Goal: Task Accomplishment & Management: Manage account settings

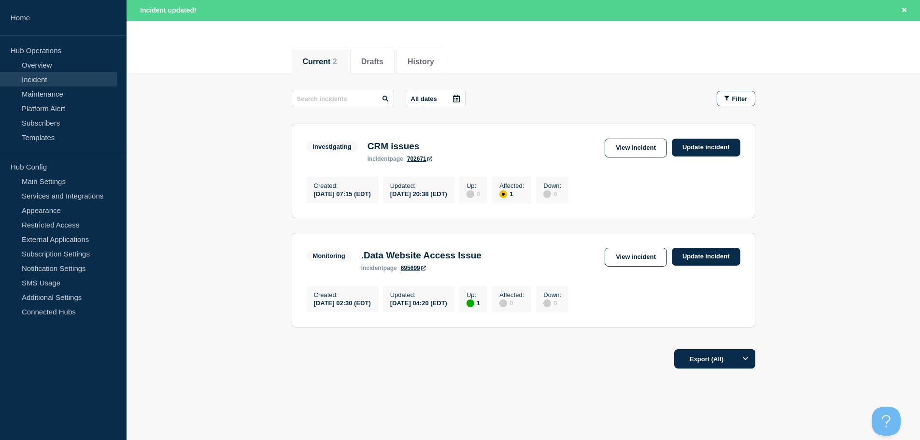
click at [409, 271] on link "695699" at bounding box center [413, 268] width 25 height 7
click at [706, 263] on link "Update incident" at bounding box center [706, 257] width 69 height 18
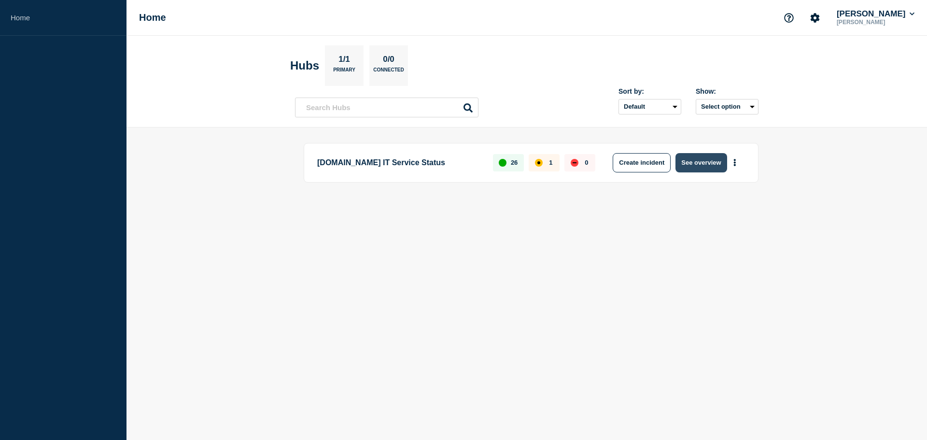
click at [705, 164] on button "See overview" at bounding box center [701, 162] width 51 height 19
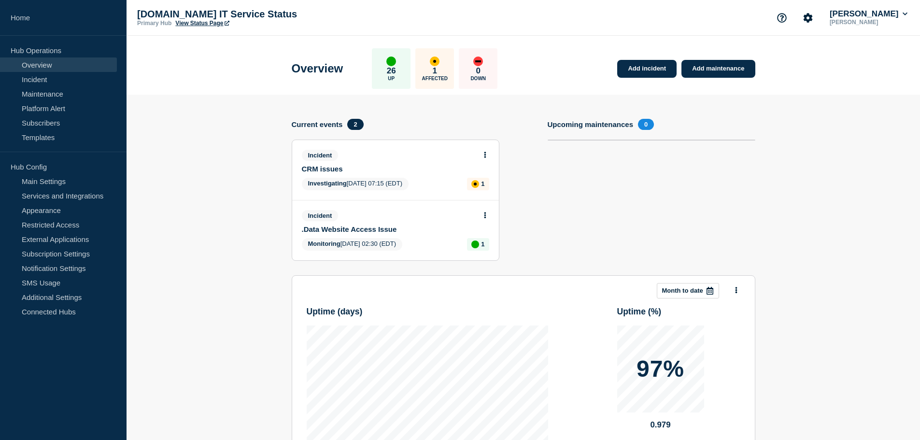
click at [486, 219] on button at bounding box center [485, 216] width 8 height 8
click at [496, 253] on link "Update incident" at bounding box center [484, 251] width 47 height 8
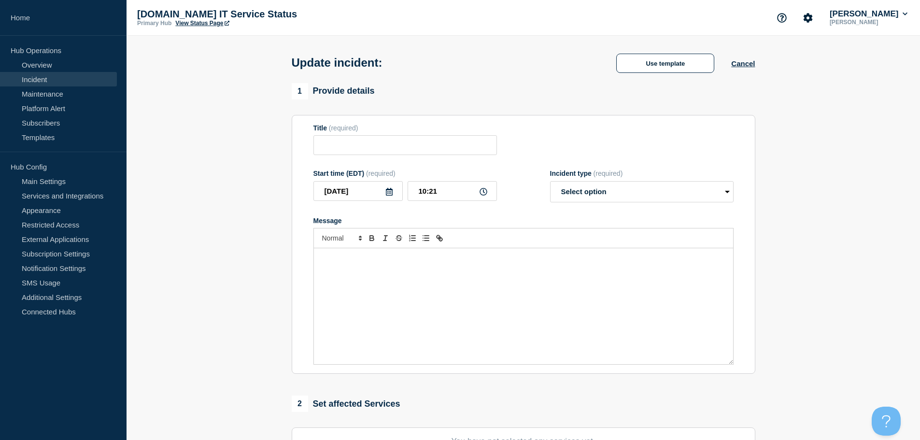
type input ".Data Website Access Issue"
click at [663, 186] on select "Select option Investigating Identified Monitoring Resolved" at bounding box center [642, 191] width 184 height 21
select select "resolved"
click at [550, 183] on select "Select option Investigating Identified Monitoring Resolved" at bounding box center [642, 191] width 184 height 21
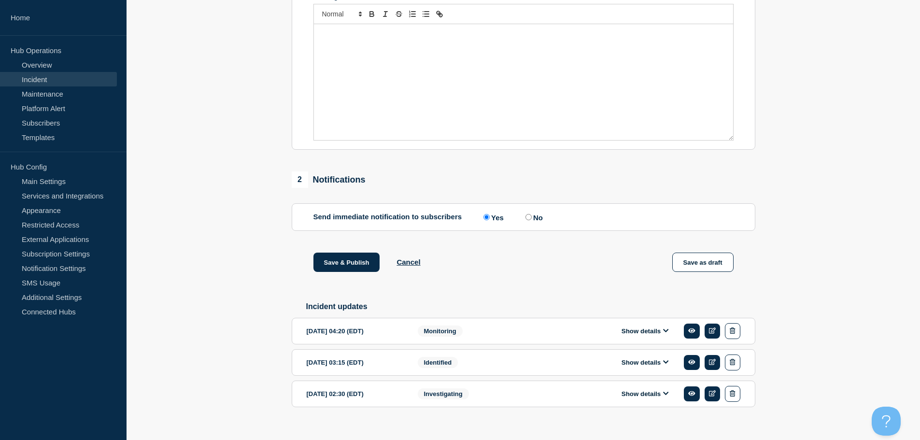
scroll to position [241, 0]
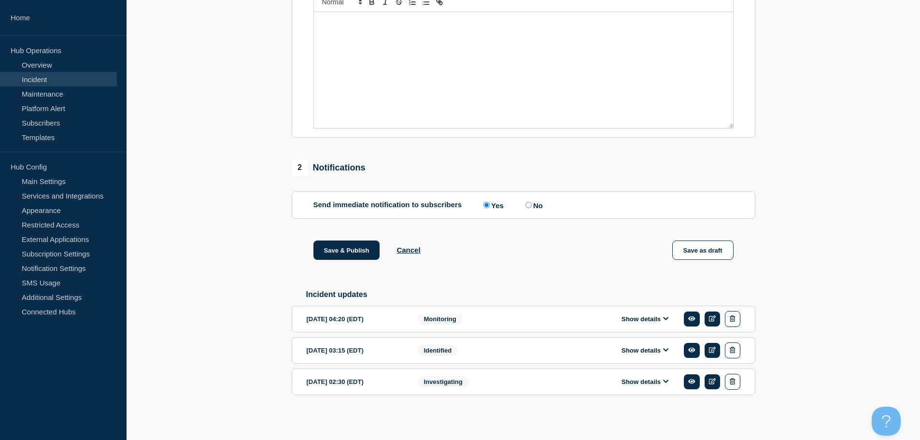
click at [532, 202] on input "No" at bounding box center [528, 205] width 6 height 6
radio input "true"
radio input "false"
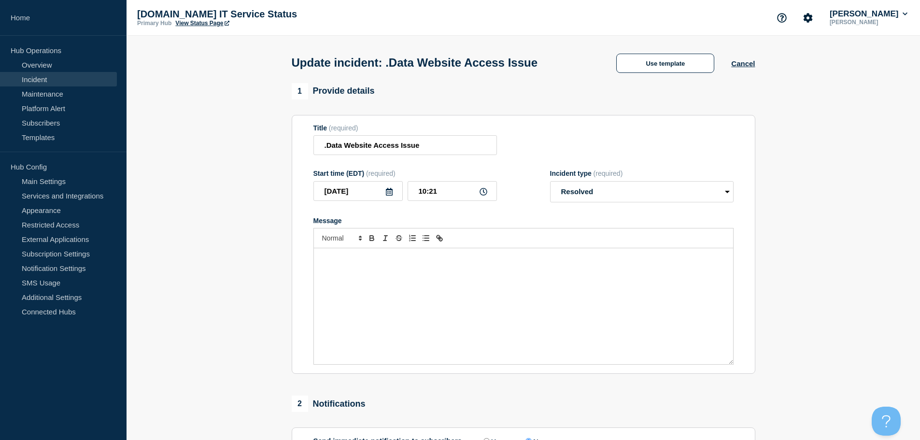
click at [494, 278] on div "Message" at bounding box center [523, 306] width 419 height 116
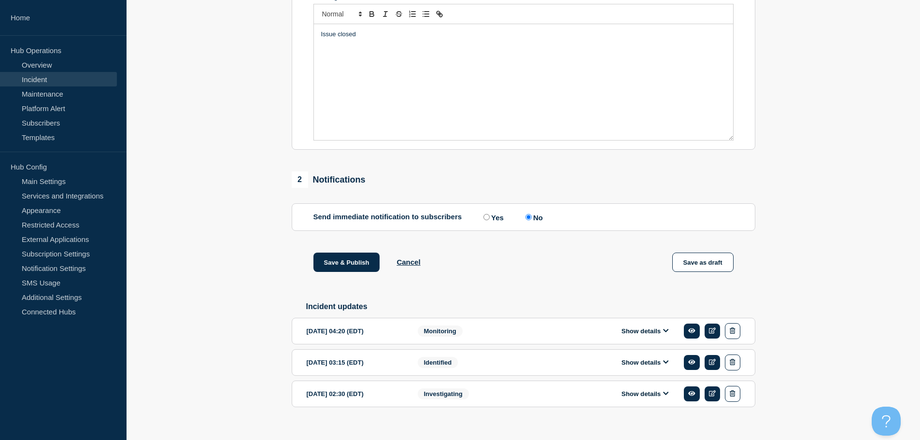
scroll to position [241, 0]
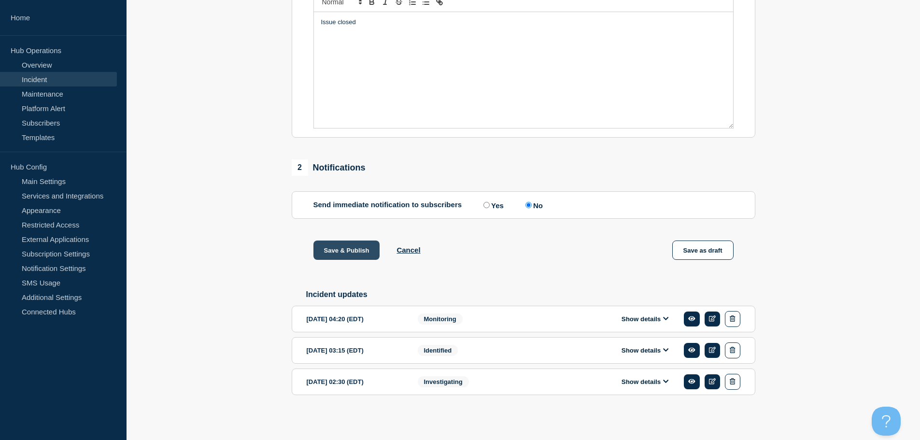
click at [344, 250] on button "Save & Publish" at bounding box center [346, 249] width 67 height 19
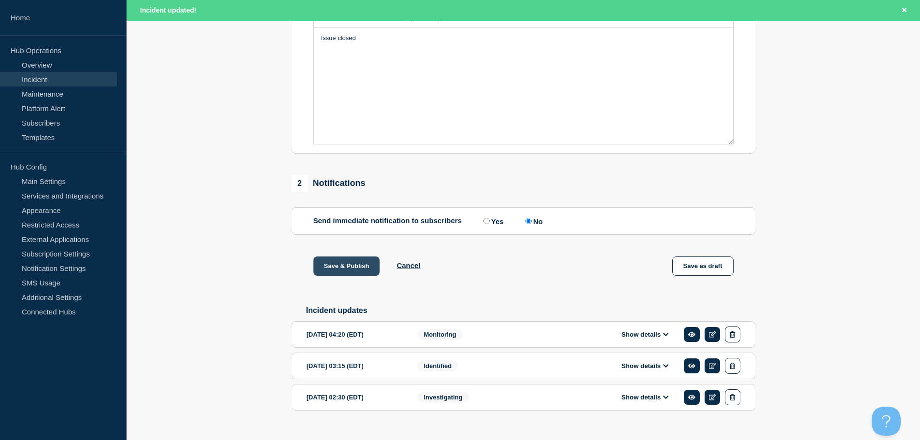
scroll to position [261, 0]
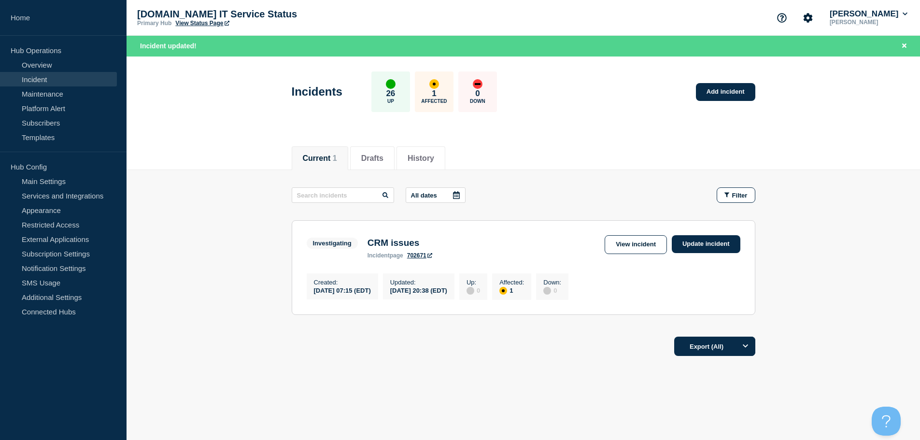
click at [149, 412] on div "Current Drafts History Current 1 Drafts History All dates Filter Investigating …" at bounding box center [523, 283] width 793 height 293
